Goal: Register for event/course

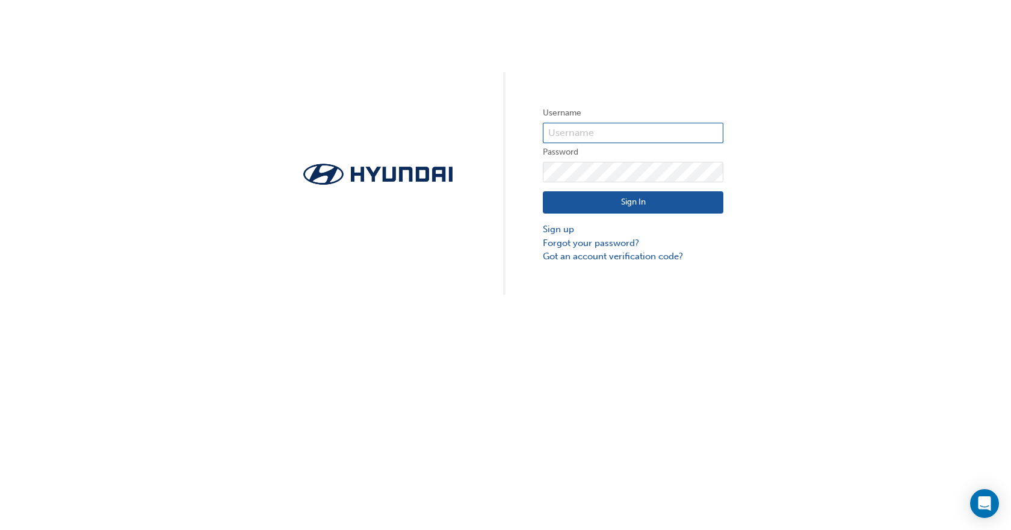
type input "28368"
click at [651, 206] on button "Sign In" at bounding box center [633, 202] width 181 height 23
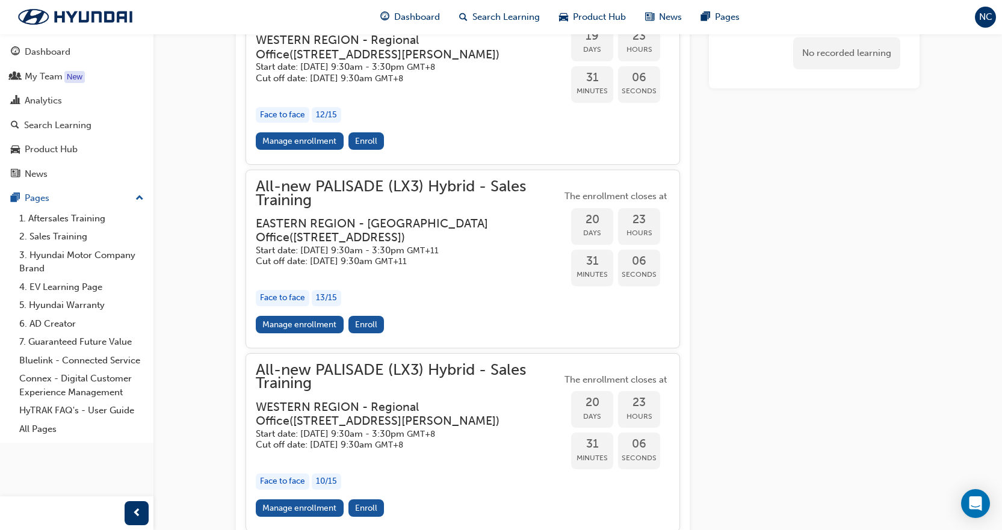
scroll to position [1341, 0]
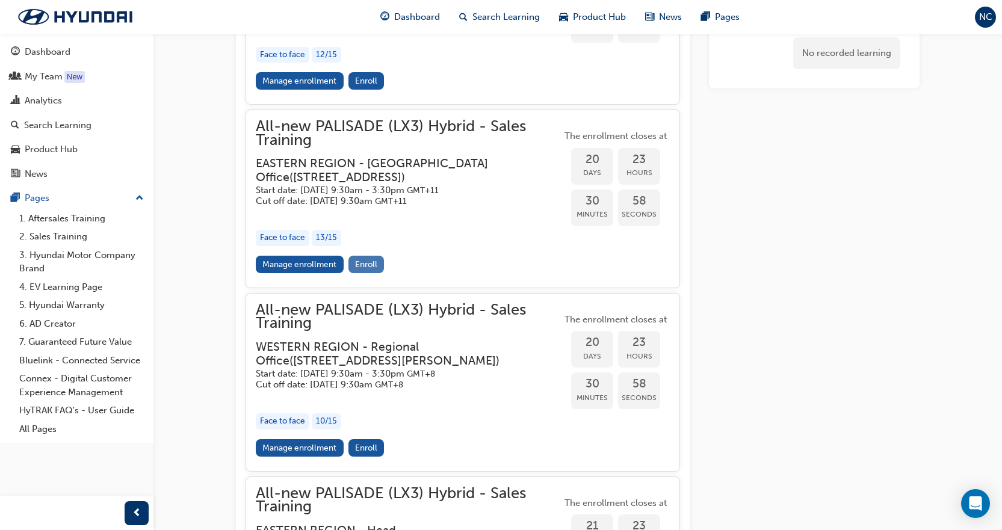
click at [357, 270] on span "Enroll" at bounding box center [366, 264] width 22 height 10
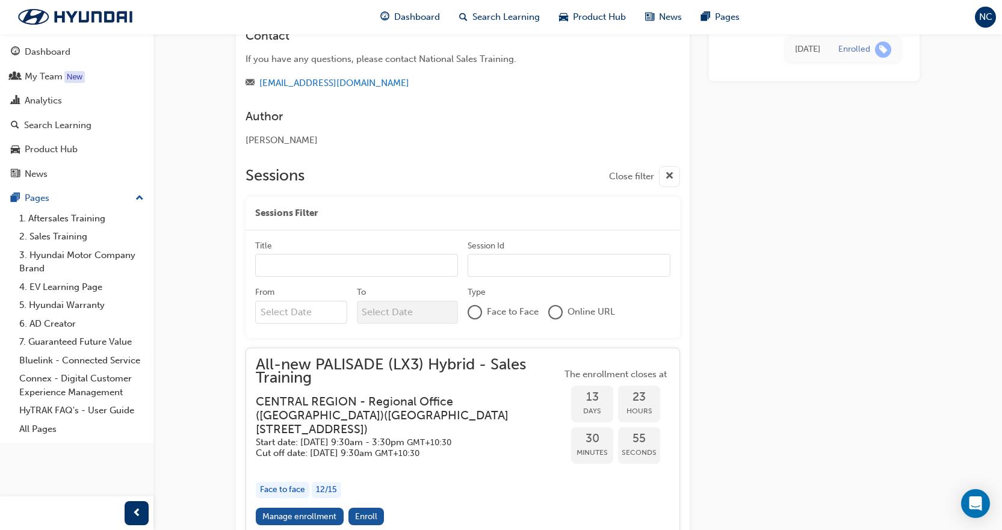
scroll to position [559, 0]
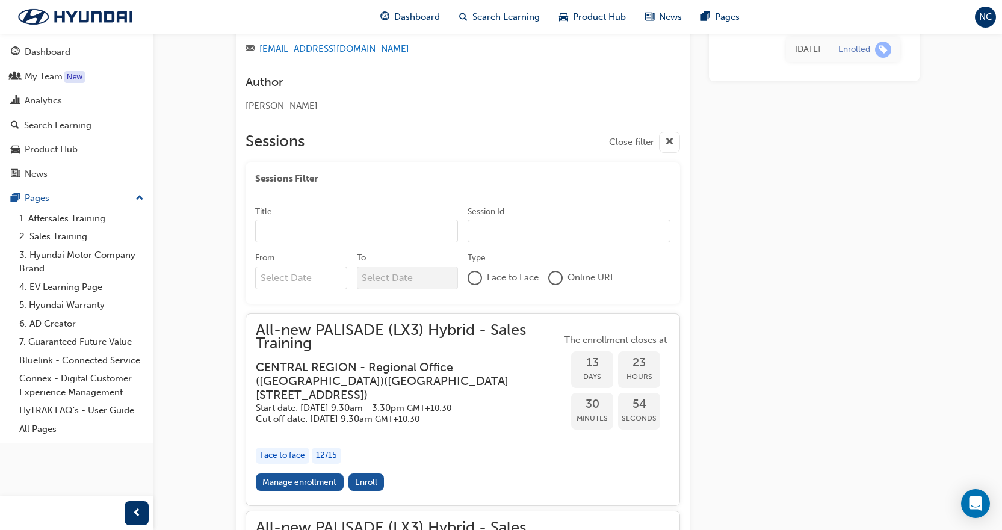
click at [406, 243] on input "Title" at bounding box center [356, 231] width 203 height 23
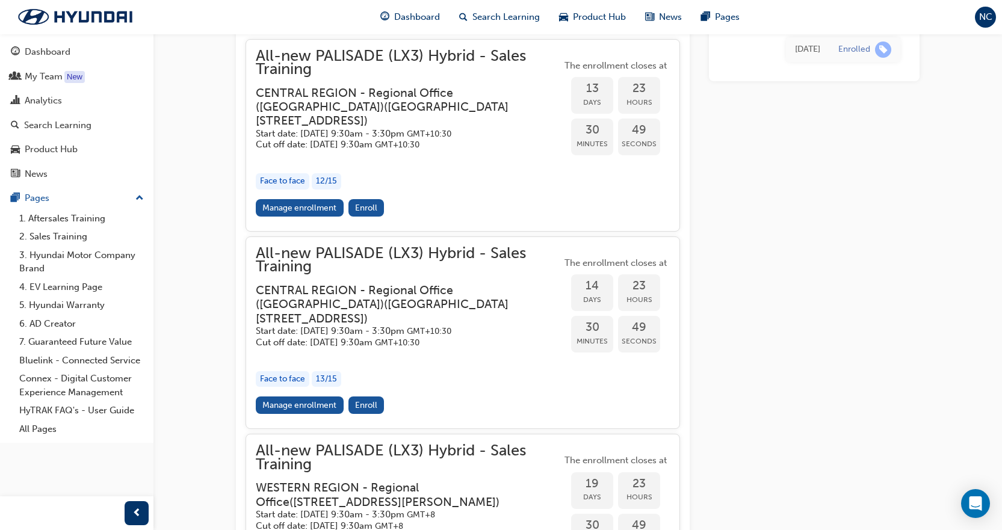
scroll to position [860, 0]
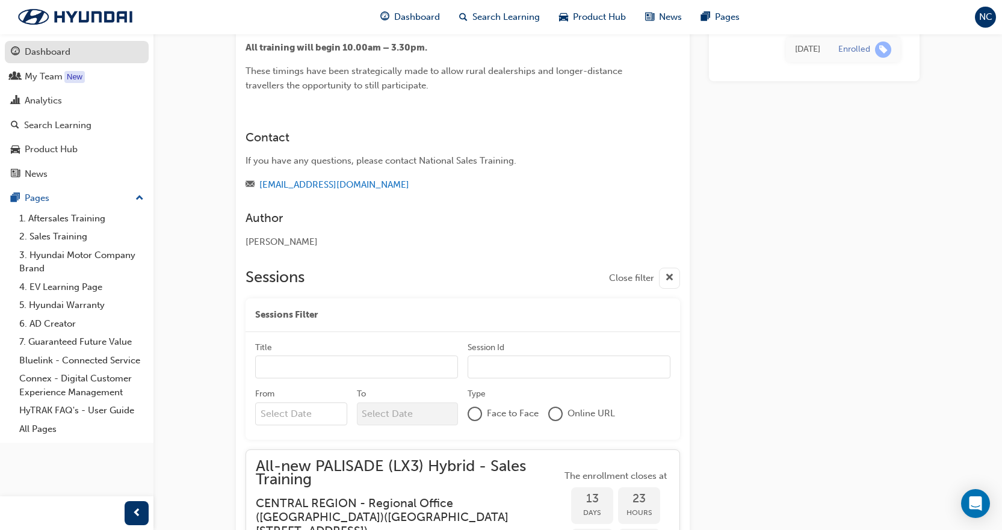
scroll to position [378, 0]
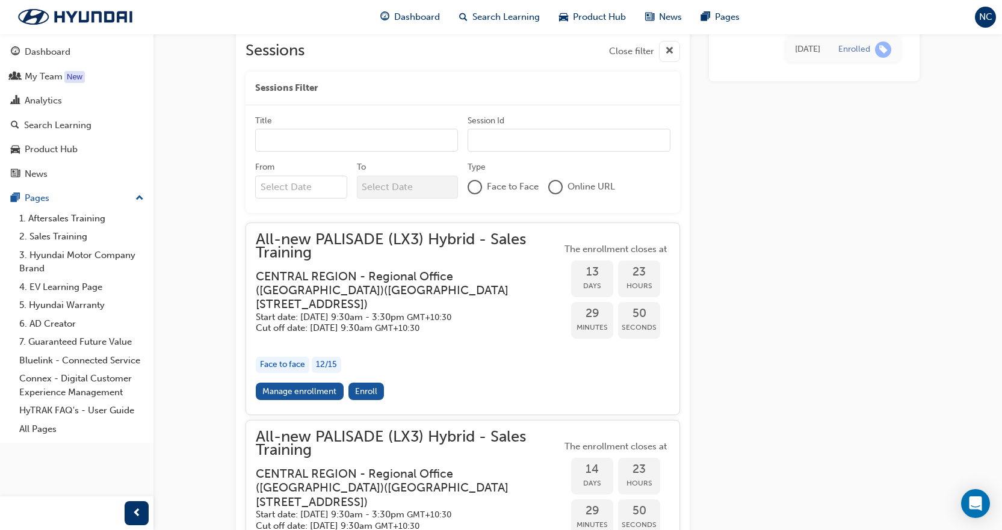
scroll to position [662, 0]
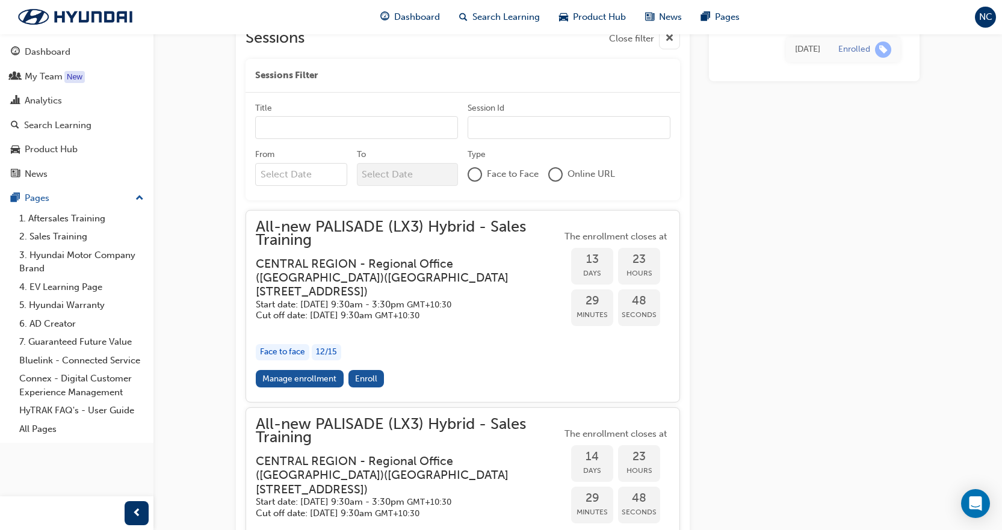
click at [303, 139] on input "Title" at bounding box center [356, 127] width 203 height 23
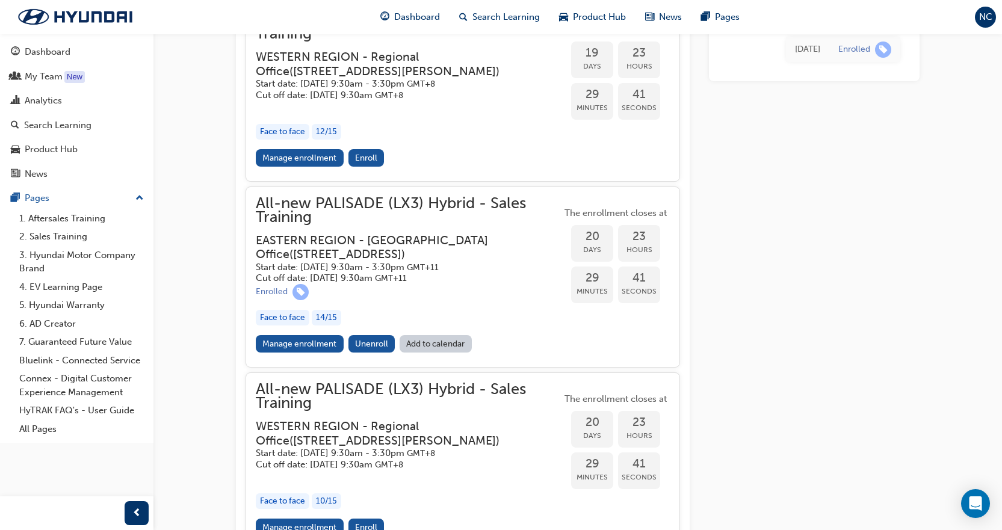
scroll to position [1324, 0]
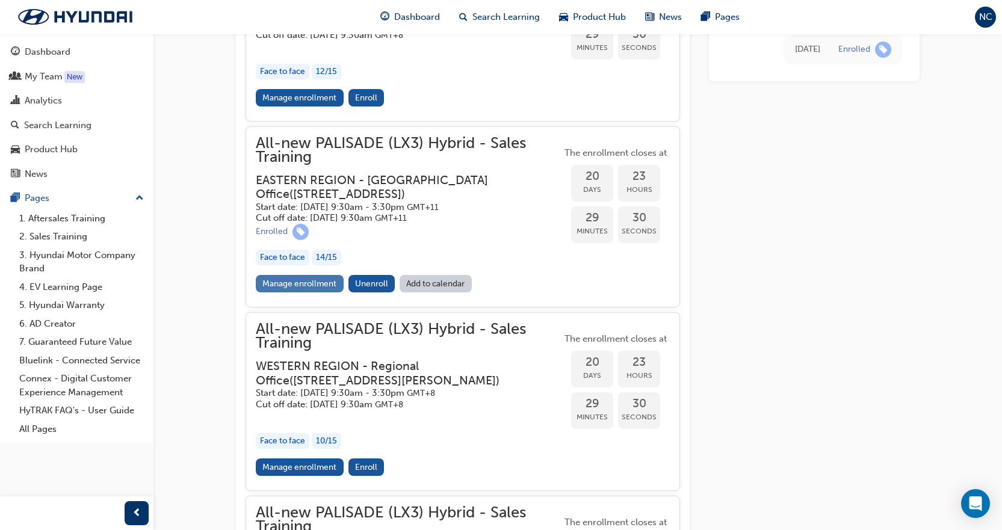
click at [322, 293] on link "Manage enrollment" at bounding box center [300, 283] width 88 height 17
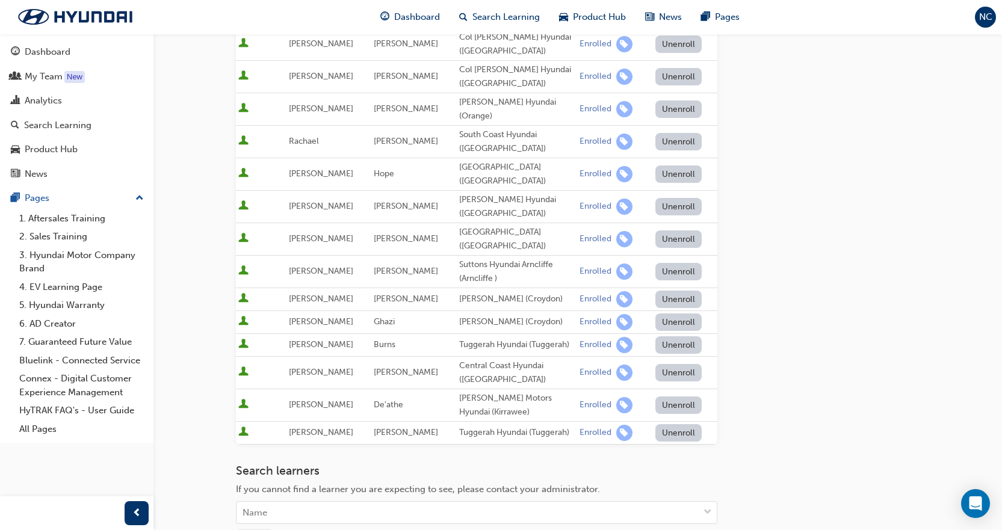
scroll to position [120, 0]
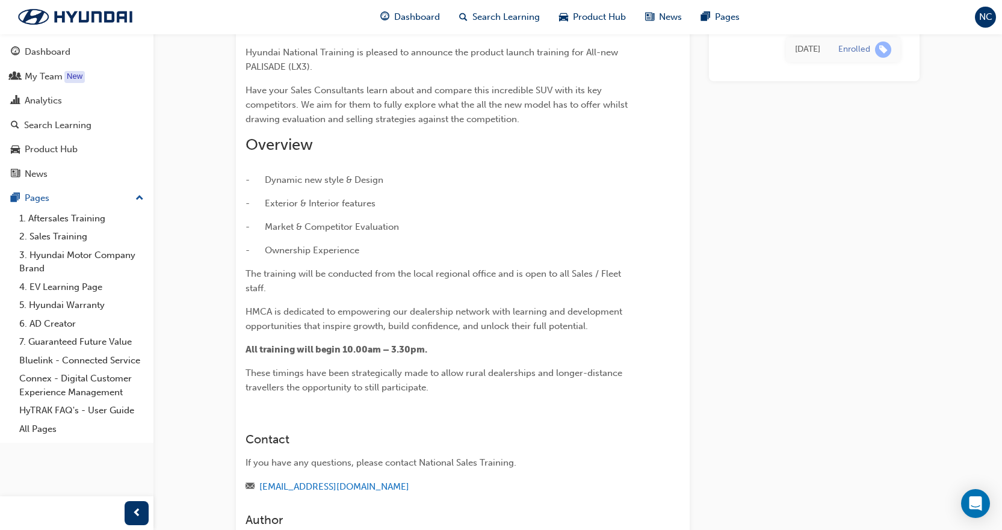
scroll to position [1324, 0]
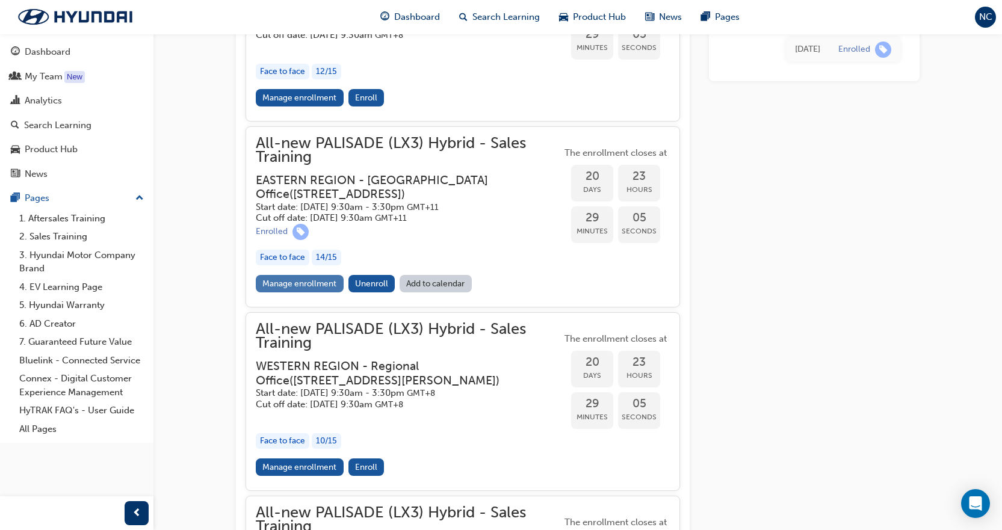
click at [320, 293] on link "Manage enrollment" at bounding box center [300, 283] width 88 height 17
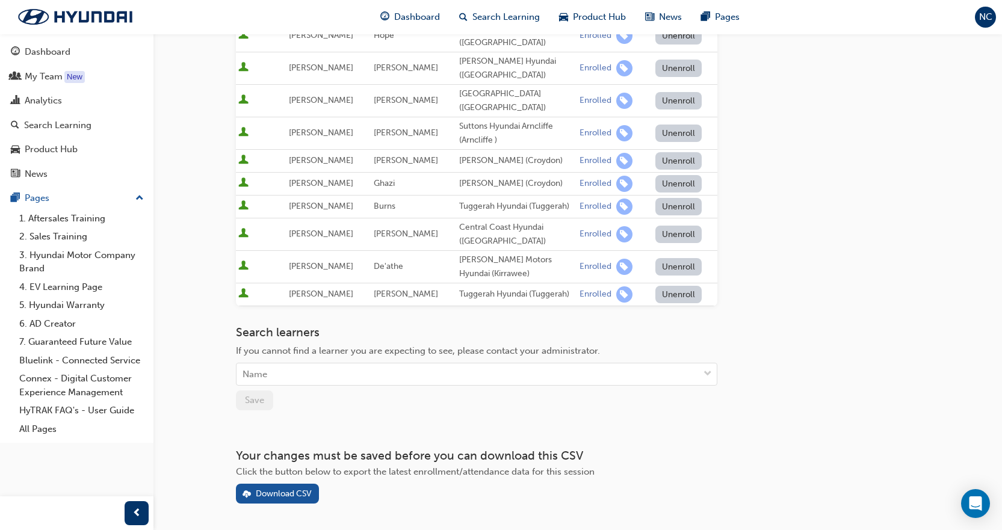
scroll to position [385, 0]
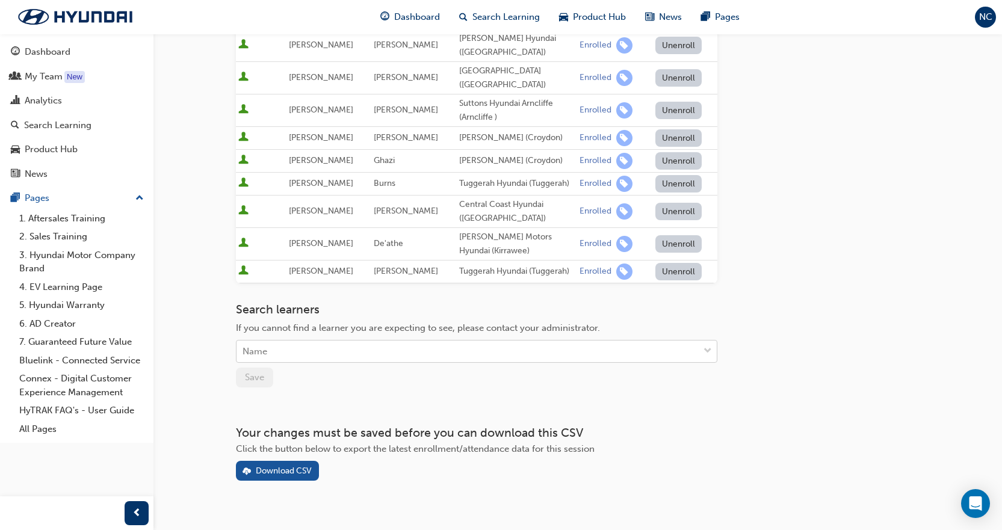
click at [279, 341] on div "Name" at bounding box center [468, 351] width 462 height 21
type input "zac"
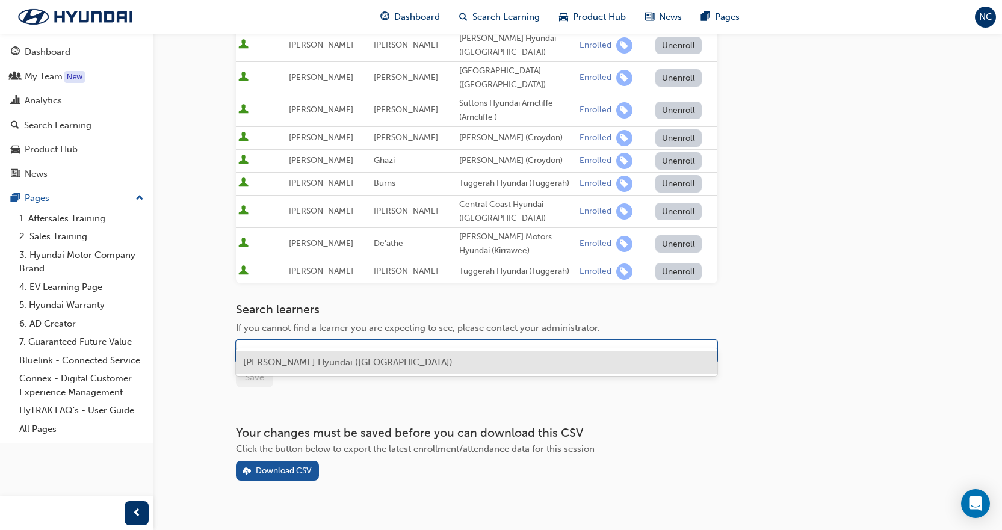
click at [315, 359] on span "[PERSON_NAME] Hyundai ([GEOGRAPHIC_DATA])" at bounding box center [347, 362] width 209 height 11
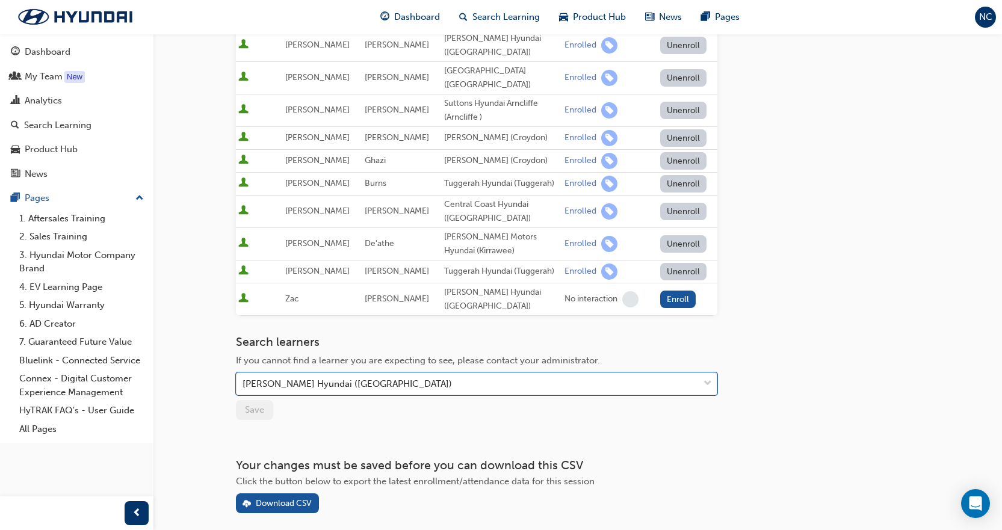
click at [363, 383] on div "Search learners If you cannot find a learner you are expecting to see, please c…" at bounding box center [477, 377] width 482 height 85
click at [492, 399] on div "Go to session detail page Manage enrollment for All-new PALISADE (LX3) Hybrid -…" at bounding box center [477, 81] width 482 height 864
click at [668, 291] on button "Enroll" at bounding box center [678, 299] width 36 height 17
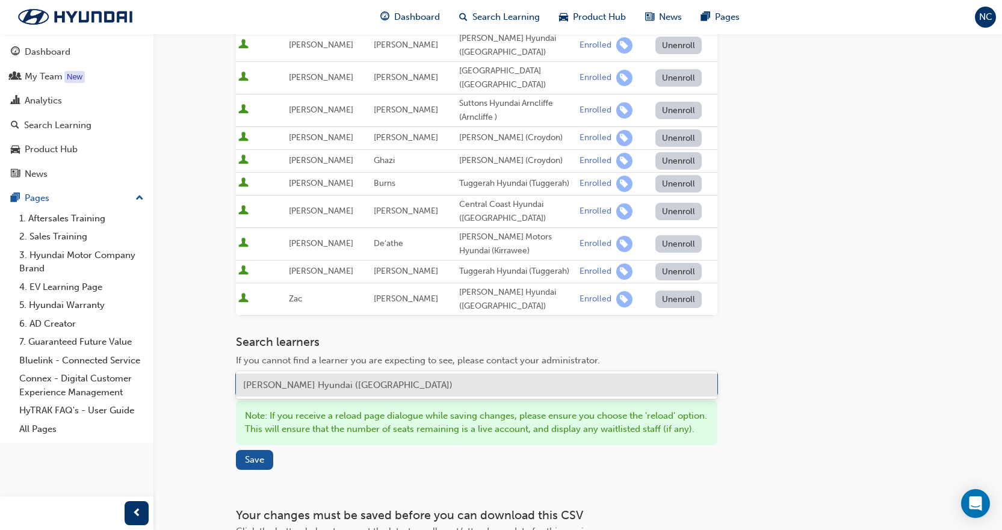
click at [312, 374] on div "Name" at bounding box center [468, 384] width 462 height 21
click at [318, 385] on span "[PERSON_NAME] Hyundai ([GEOGRAPHIC_DATA])" at bounding box center [347, 385] width 209 height 11
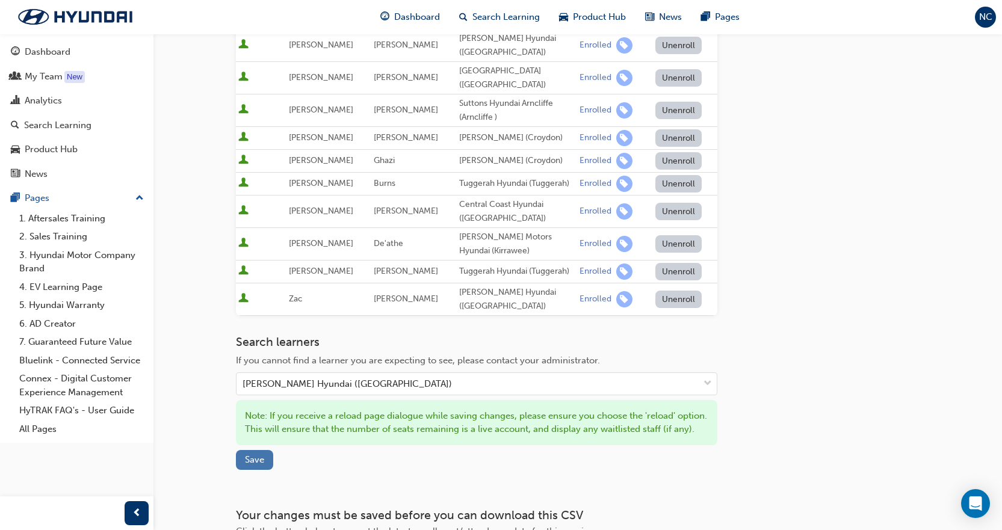
click at [250, 455] on span "Save" at bounding box center [254, 460] width 19 height 11
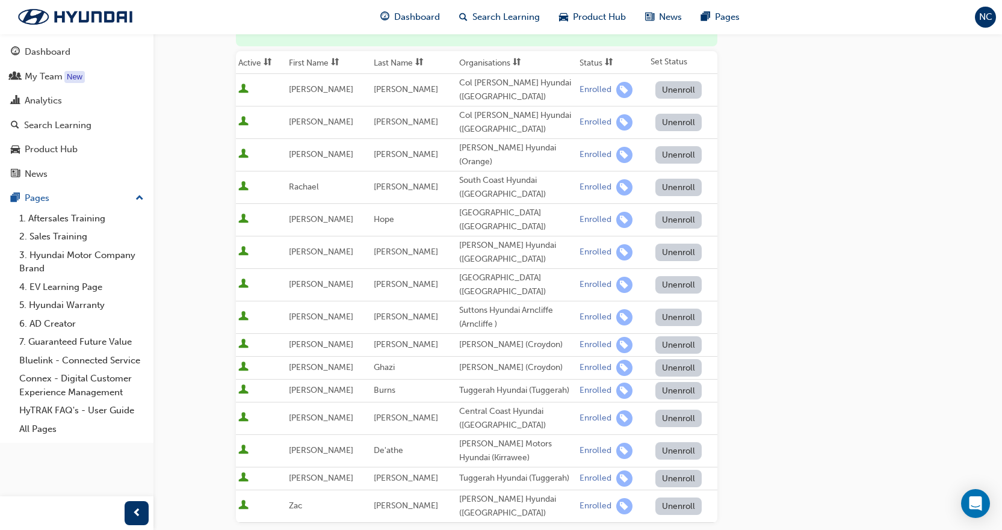
scroll to position [107, 0]
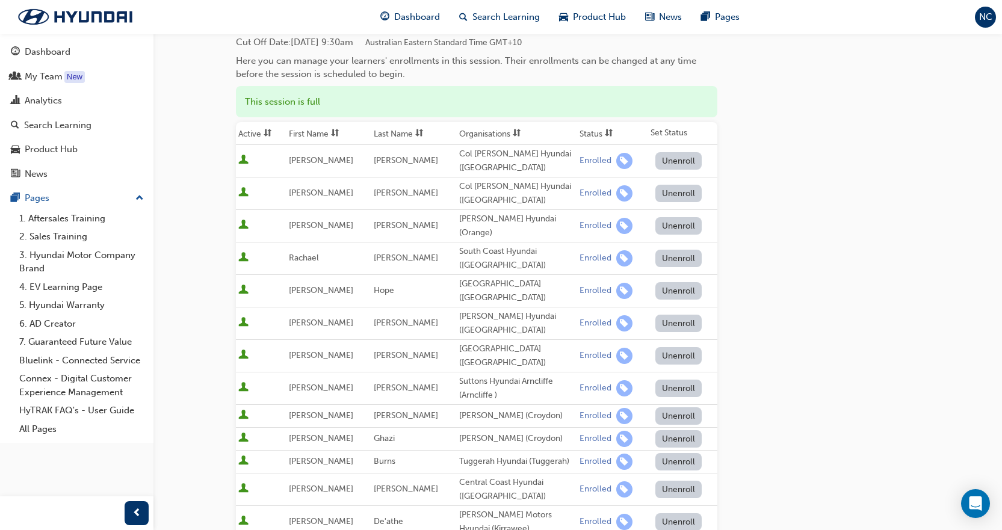
scroll to position [1324, 0]
